Goal: Entertainment & Leisure: Consume media (video, audio)

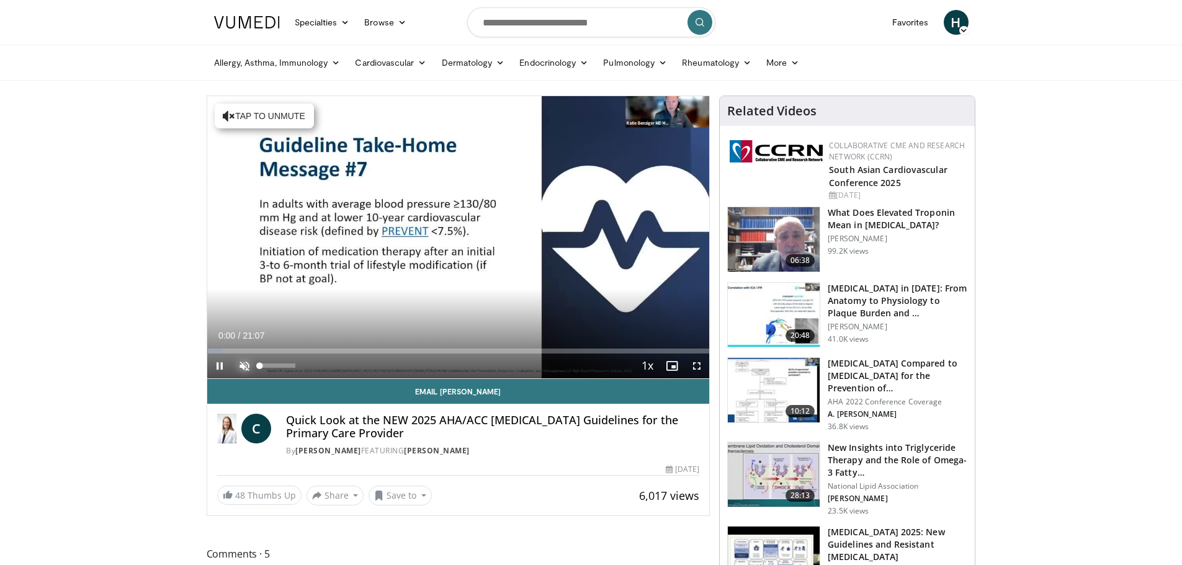
click at [244, 362] on span "Video Player" at bounding box center [244, 366] width 25 height 25
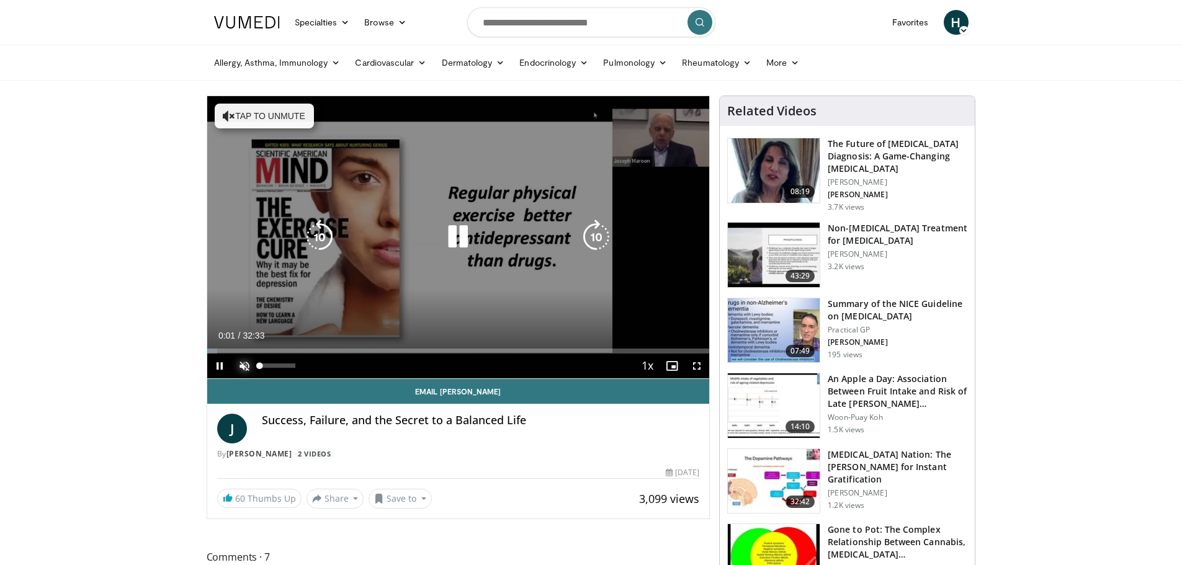
click at [236, 364] on span "Video Player" at bounding box center [244, 366] width 25 height 25
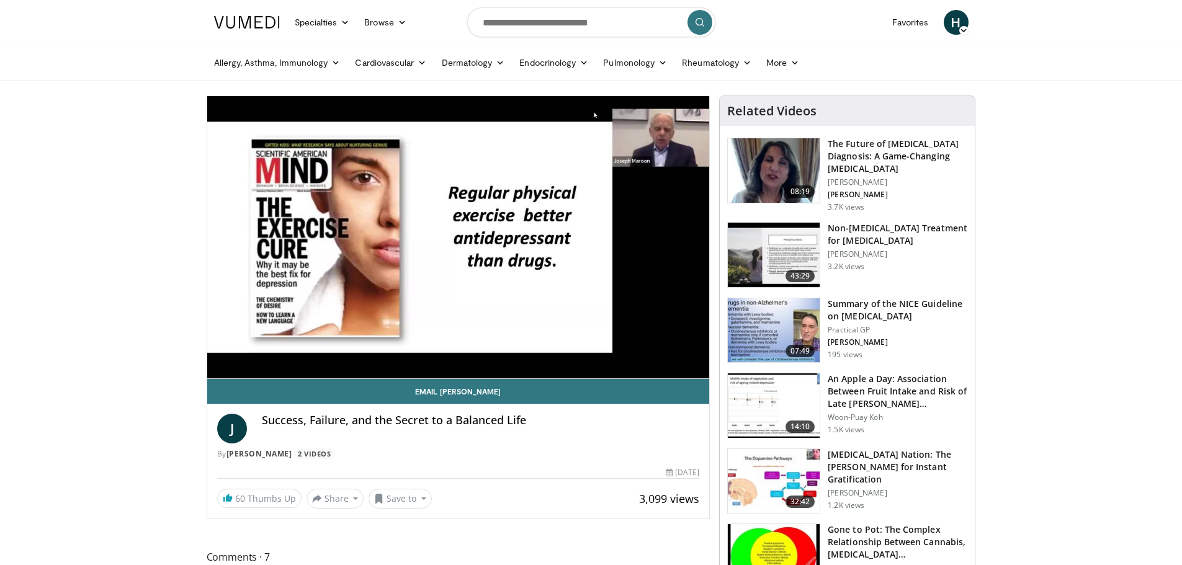
click at [459, 233] on div "10 seconds Tap to unmute" at bounding box center [458, 237] width 503 height 282
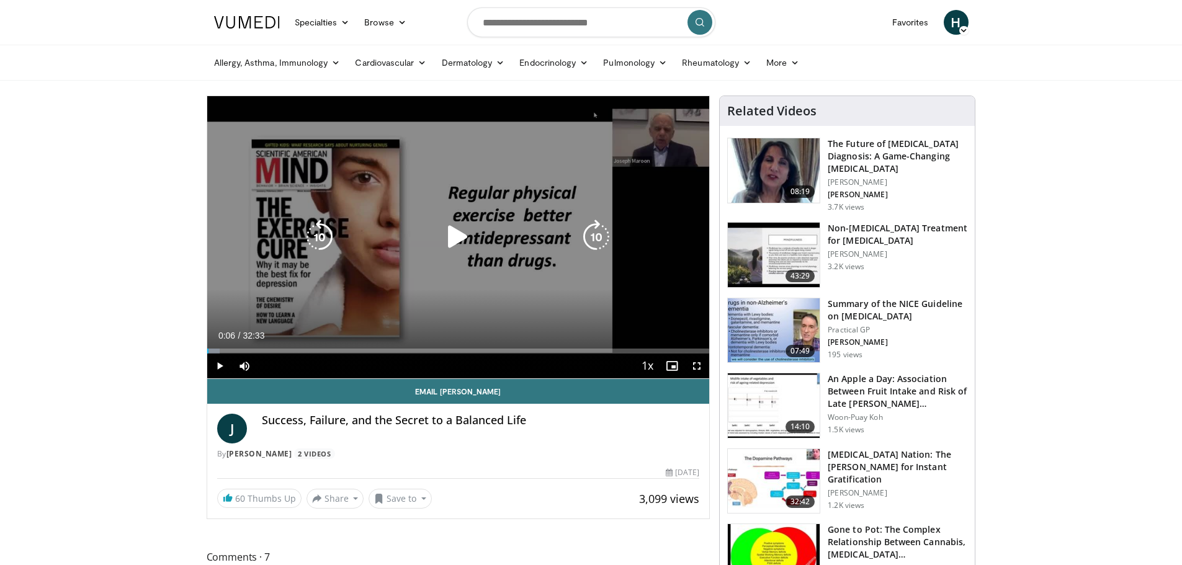
click at [402, 197] on div "10 seconds Tap to unmute" at bounding box center [458, 237] width 503 height 282
click at [458, 238] on icon "Video Player" at bounding box center [458, 237] width 35 height 35
click at [449, 229] on icon "Video Player" at bounding box center [458, 237] width 35 height 35
click at [462, 231] on icon "Video Player" at bounding box center [458, 237] width 35 height 35
